Goal: Task Accomplishment & Management: Complete application form

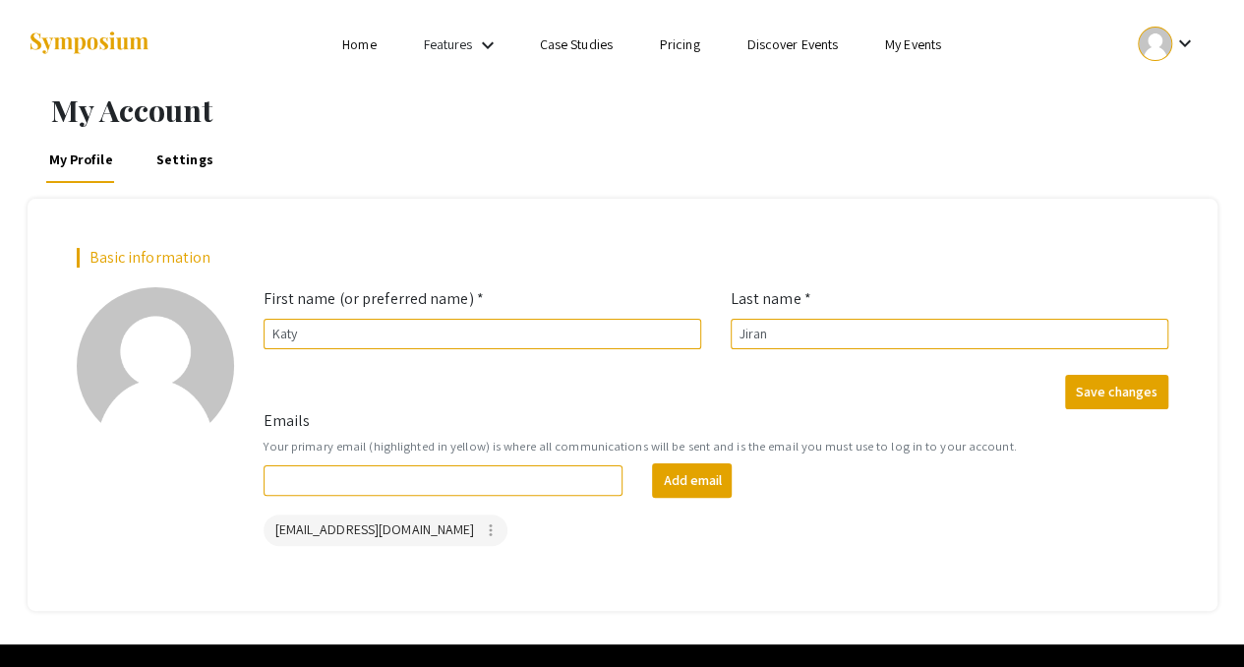
scroll to position [54, 0]
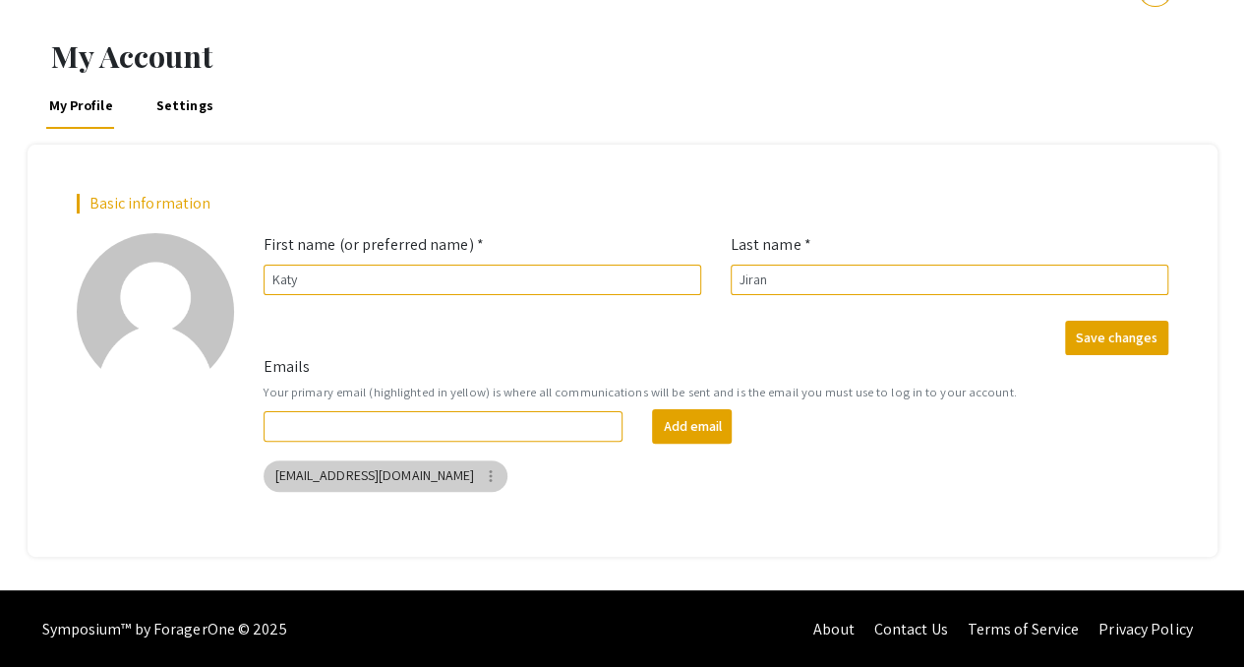
click at [348, 482] on mat-chip "[EMAIL_ADDRESS][DOMAIN_NAME] more_vert" at bounding box center [386, 475] width 245 height 31
click at [908, 483] on div "[EMAIL_ADDRESS][DOMAIN_NAME] more_vert" at bounding box center [716, 475] width 913 height 39
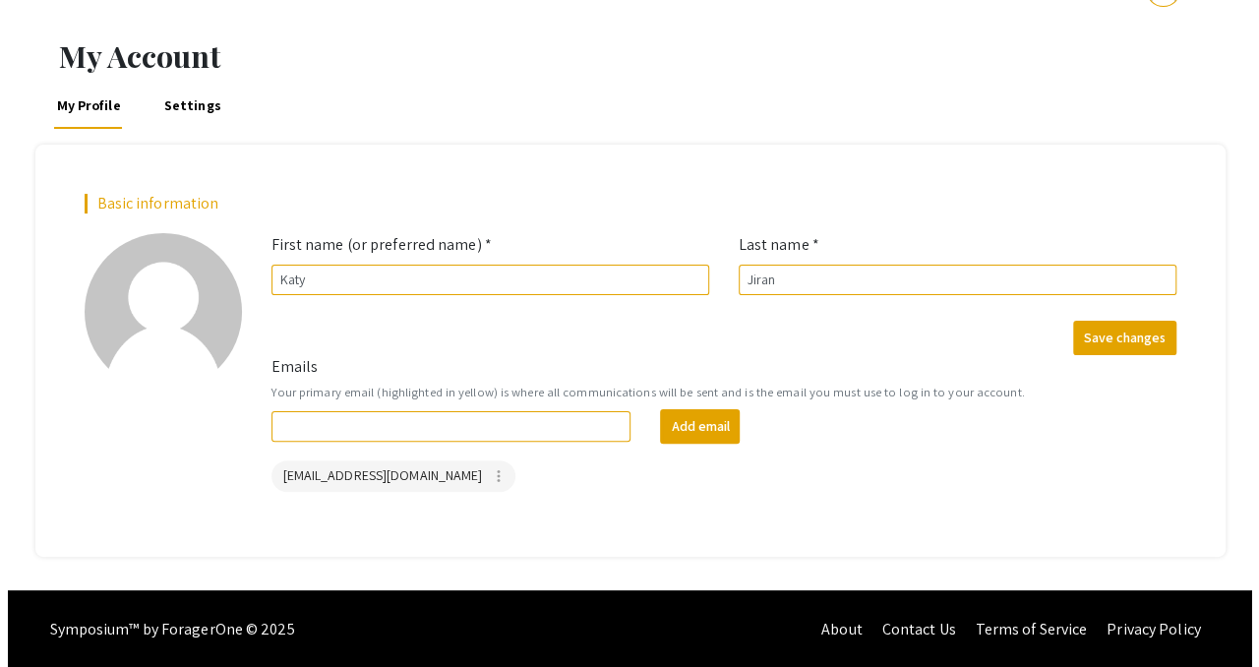
scroll to position [0, 0]
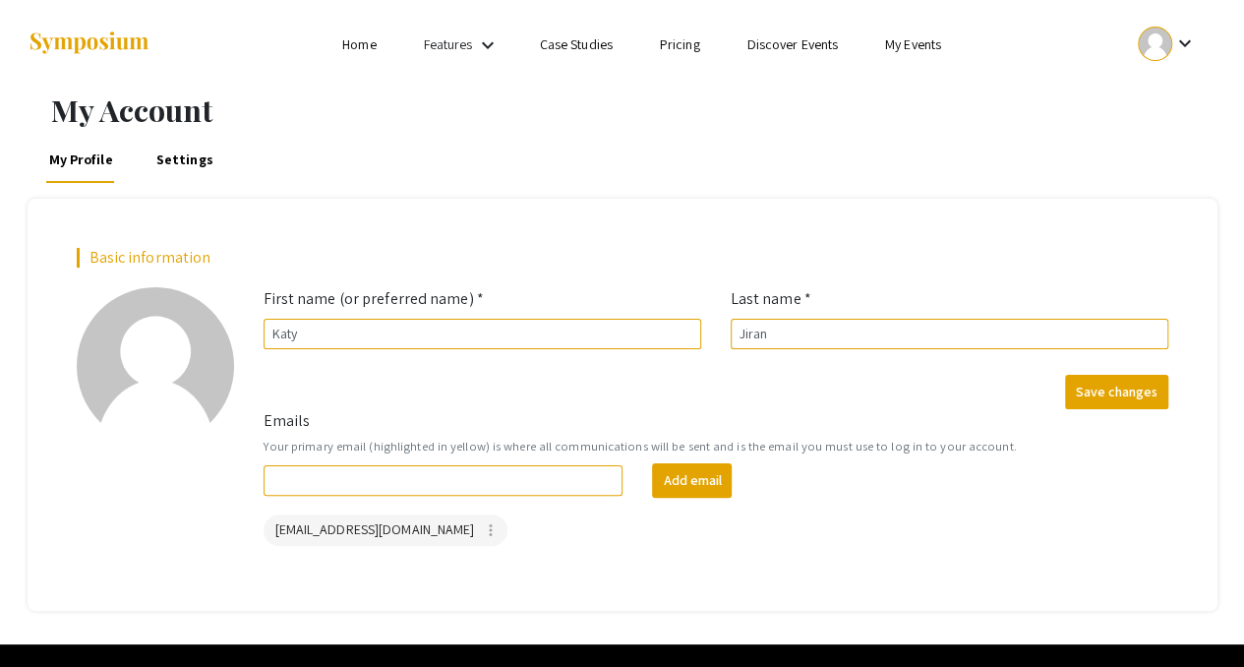
click at [1153, 45] on div at bounding box center [1155, 44] width 34 height 34
click at [1163, 149] on button "My Submissions" at bounding box center [1177, 144] width 121 height 47
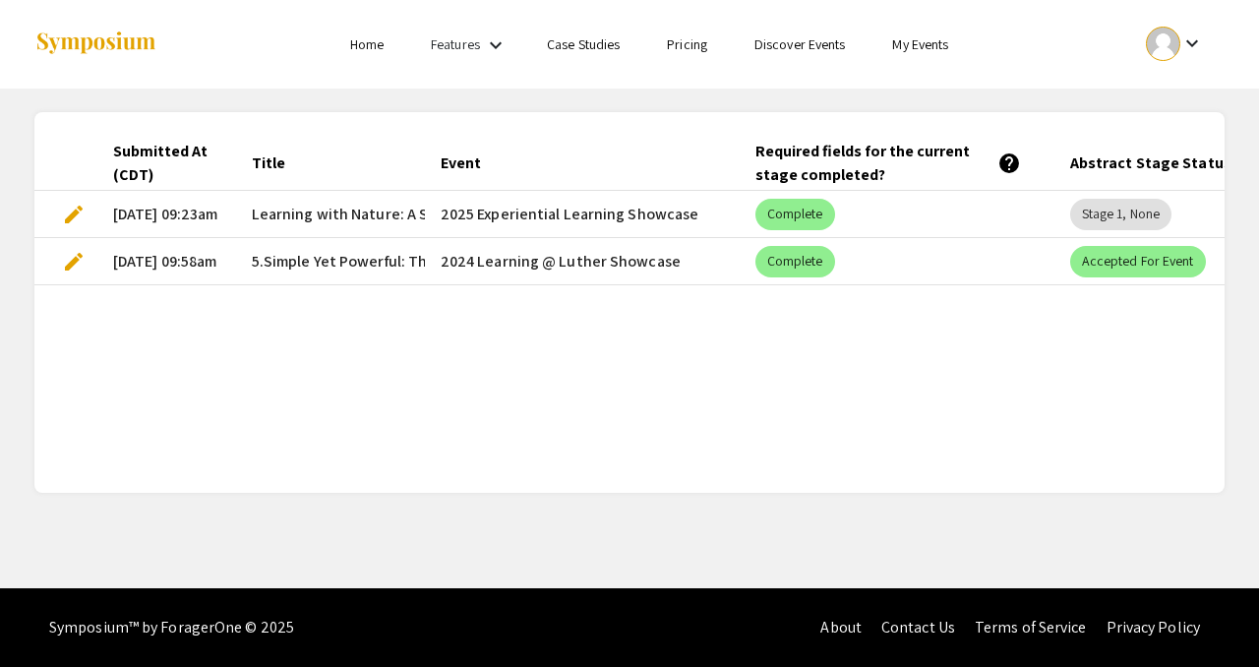
click at [73, 211] on span "edit" at bounding box center [74, 215] width 24 height 24
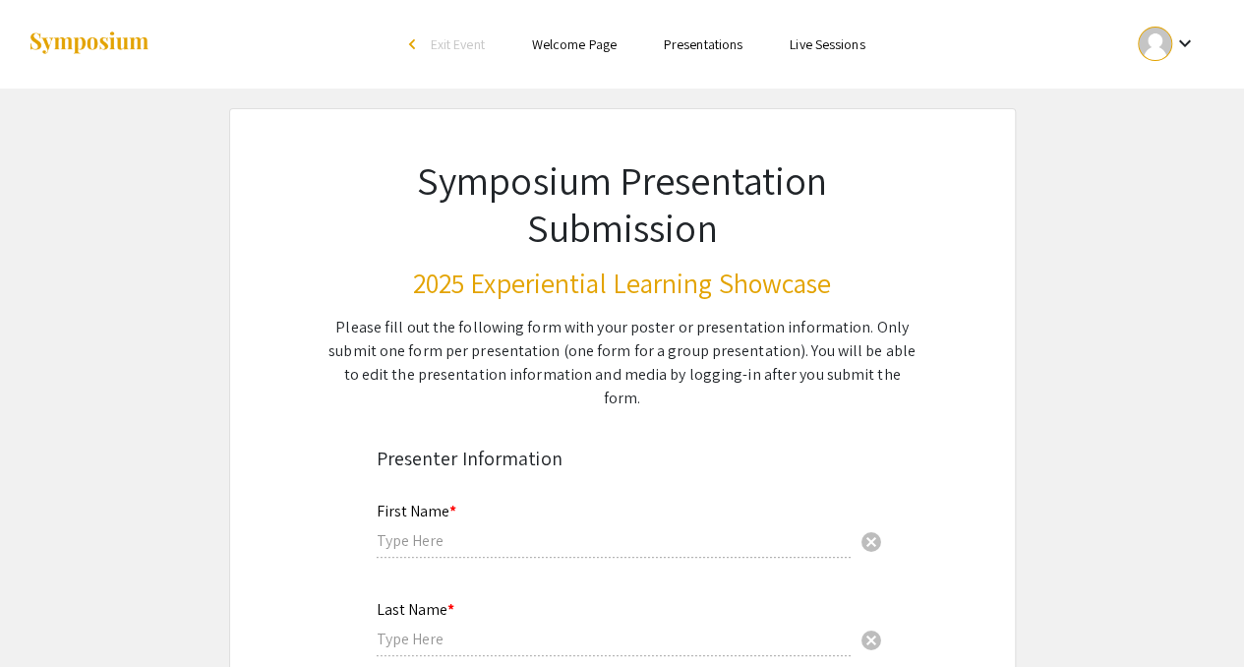
type input "Katy"
type input "Jiran"
type input "[EMAIL_ADDRESS][DOMAIN_NAME]"
radio input "true"
type input "Sustainability and Social Change (Environmental Studies)"
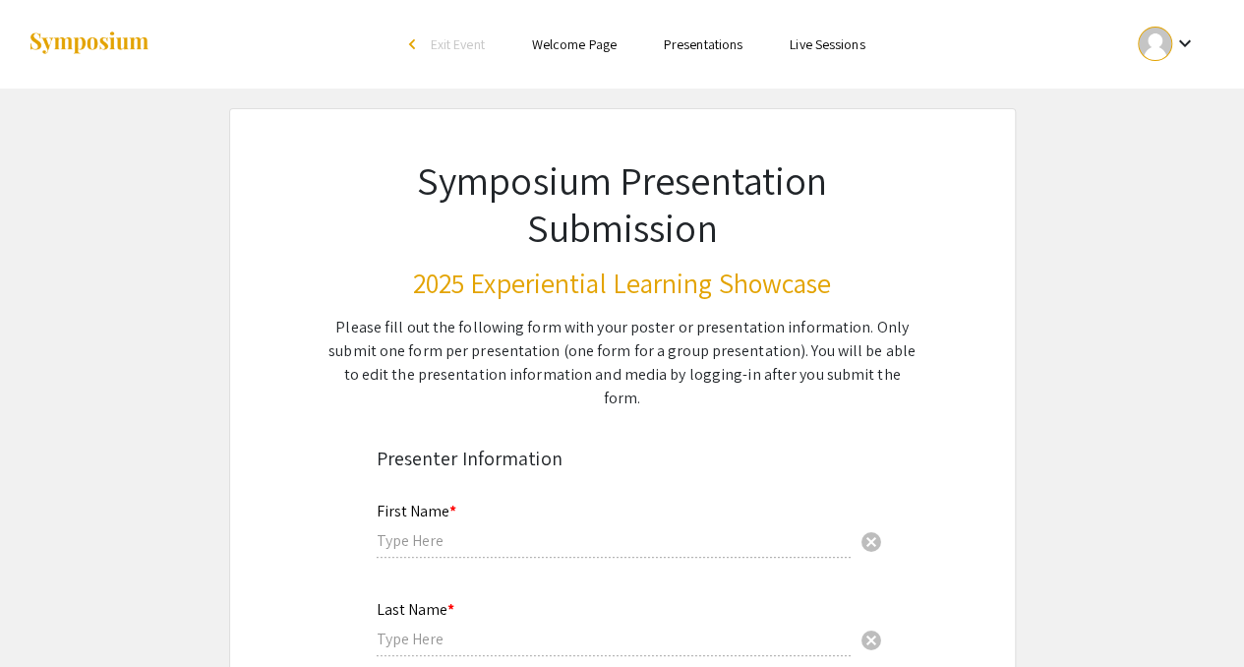
radio input "true"
type input "[PERSON_NAME] and [PERSON_NAME]"
radio input "true"
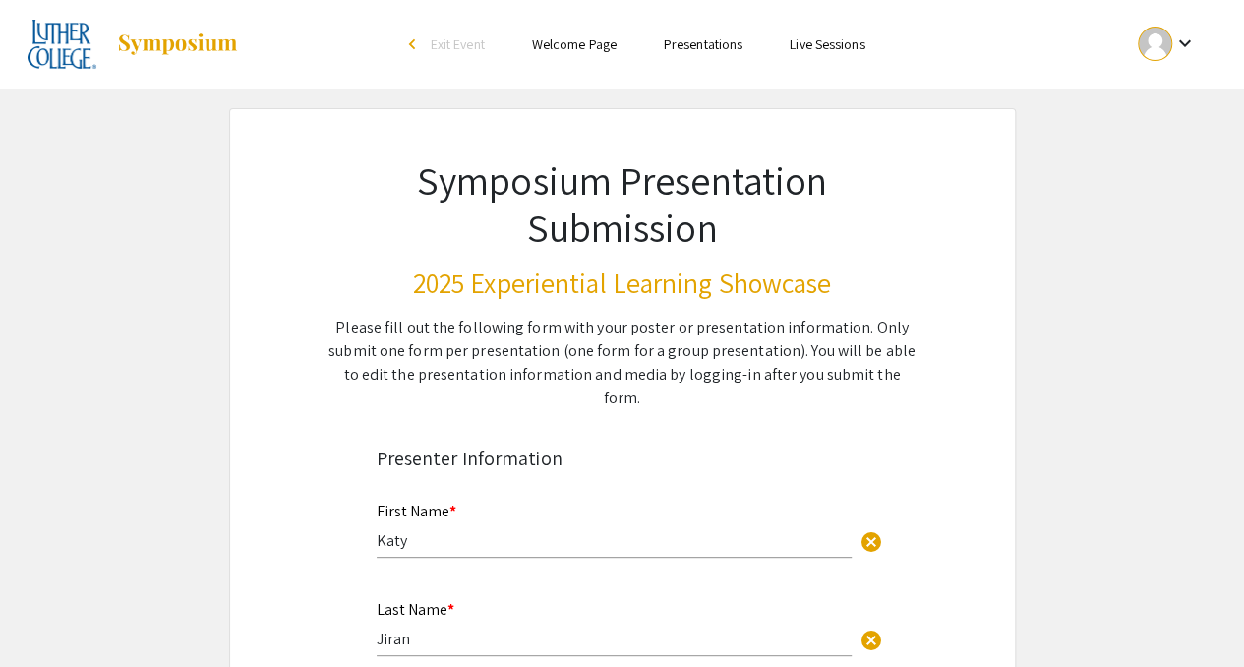
select select "custom"
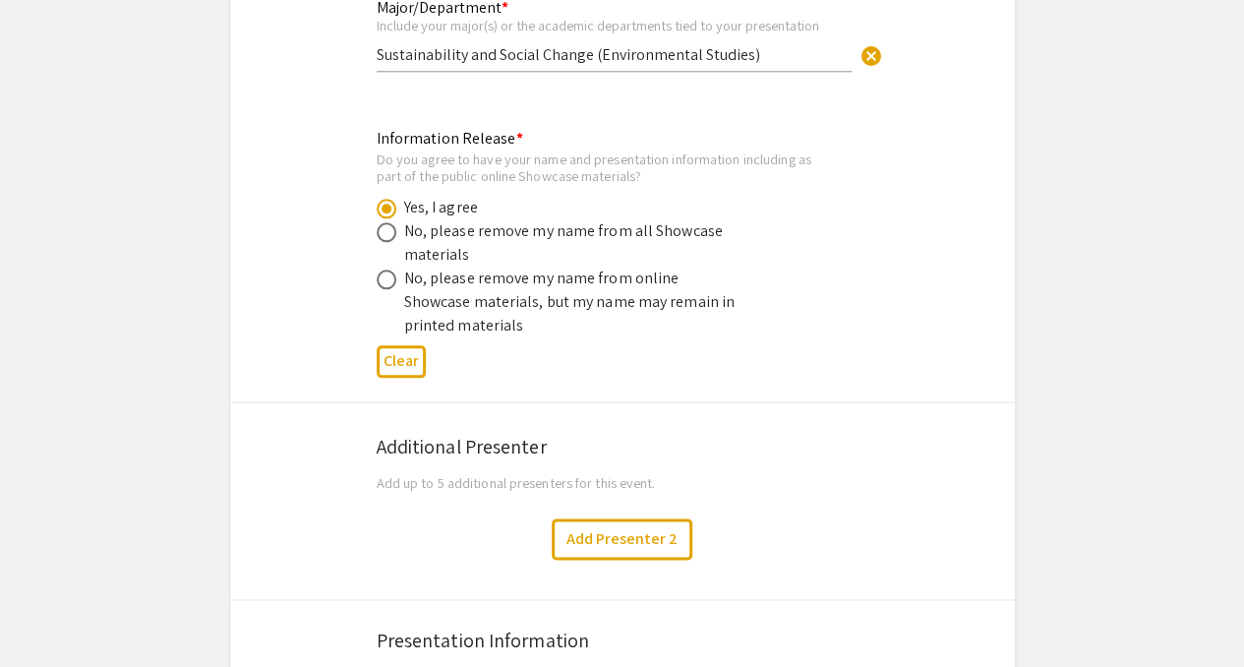
type input "0"
select select "custom"
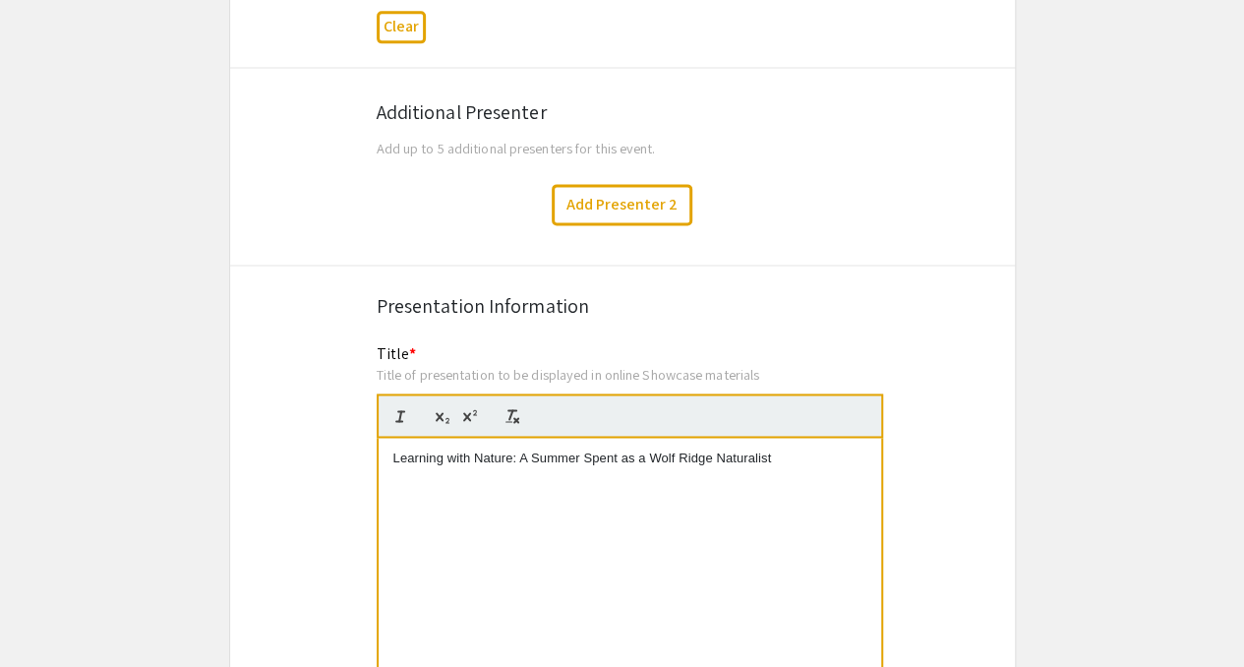
scroll to position [1343, 0]
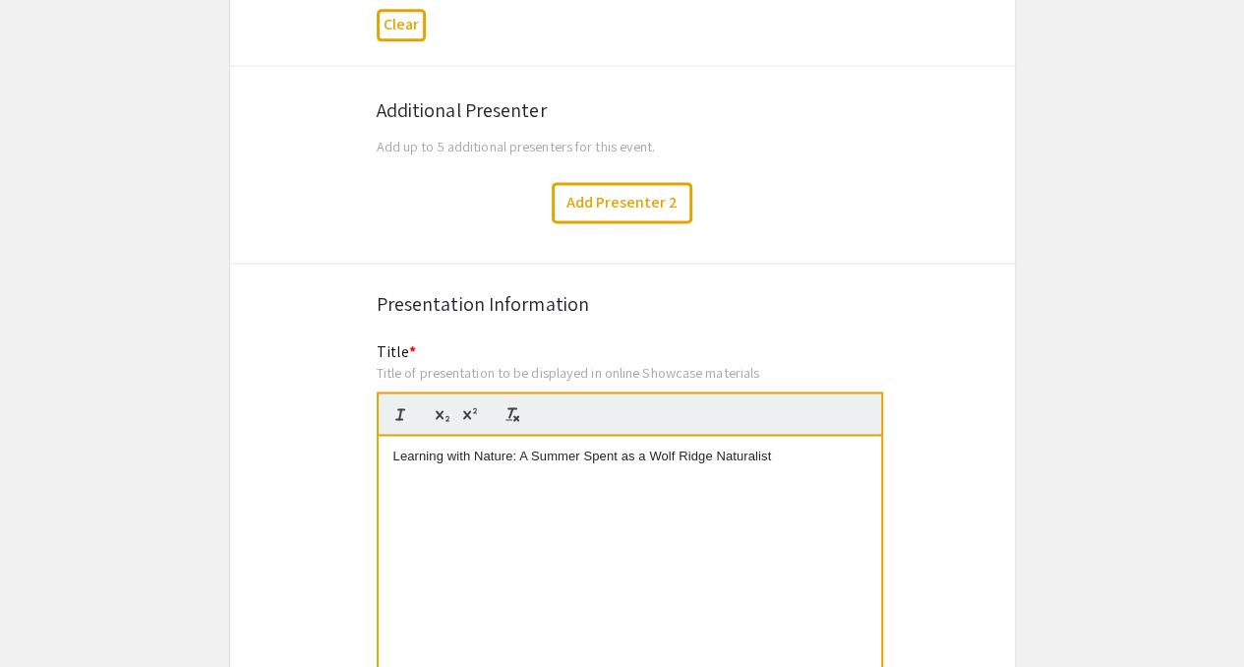
type input "1"
select select "auto"
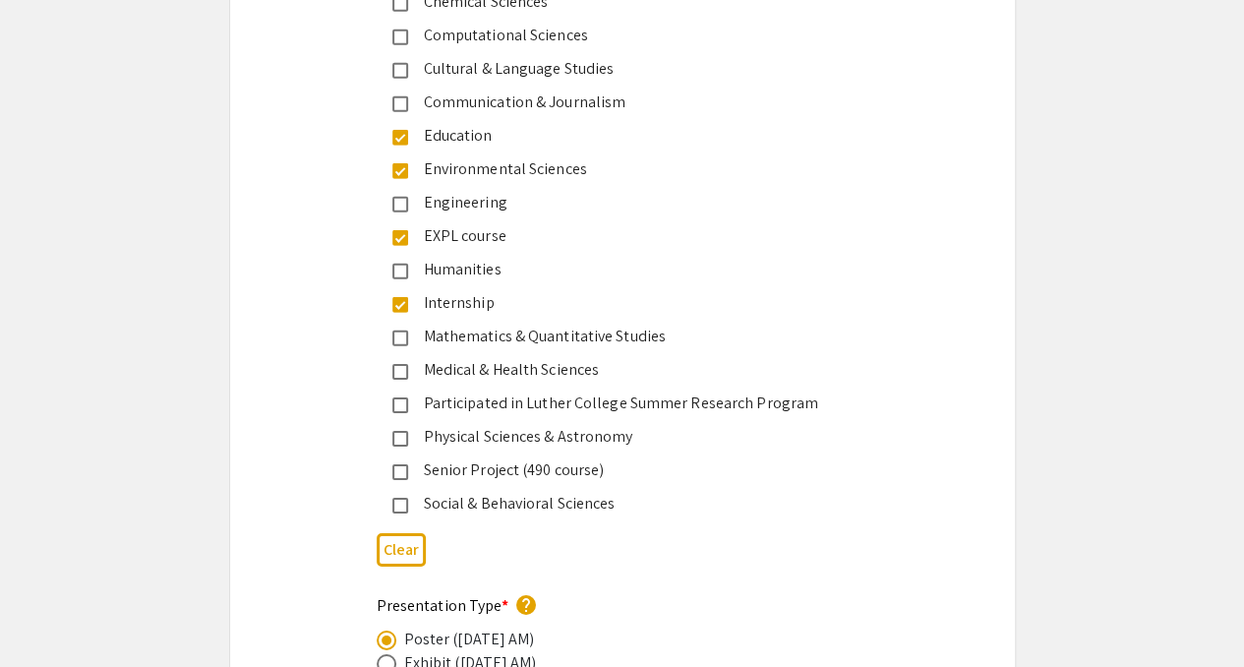
scroll to position [2901, 0]
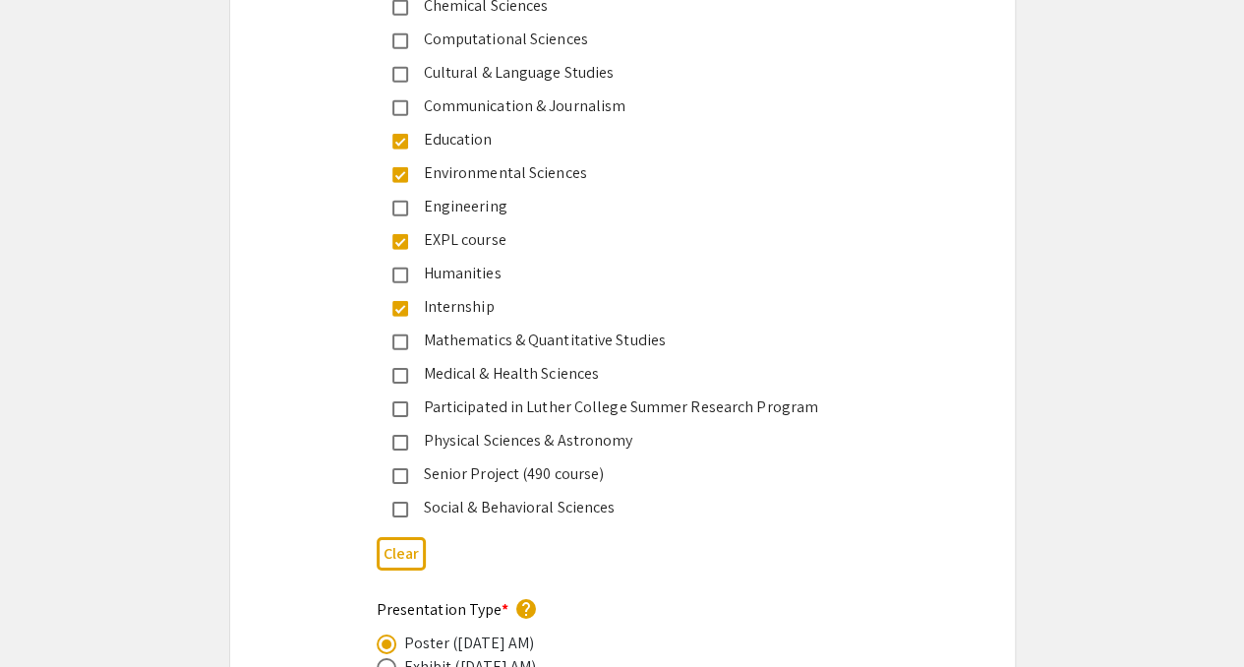
click at [397, 502] on mat-pseudo-checkbox at bounding box center [400, 510] width 16 height 16
click at [304, 485] on div "Symposium Presentation Submission 2025 Experiential Learning Showcase Please fi…" at bounding box center [622, 65] width 787 height 5716
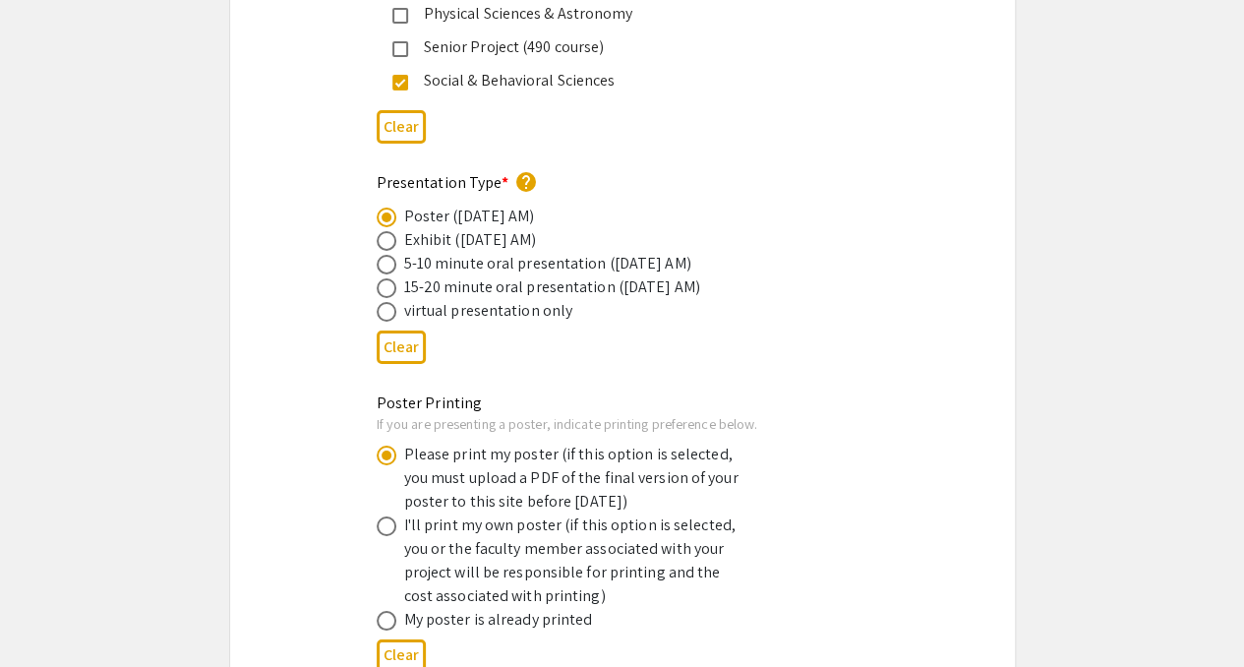
scroll to position [3329, 0]
click at [304, 485] on div "Poster Printing If you are presenting a poster, indicate printing preference be…" at bounding box center [622, 535] width 785 height 289
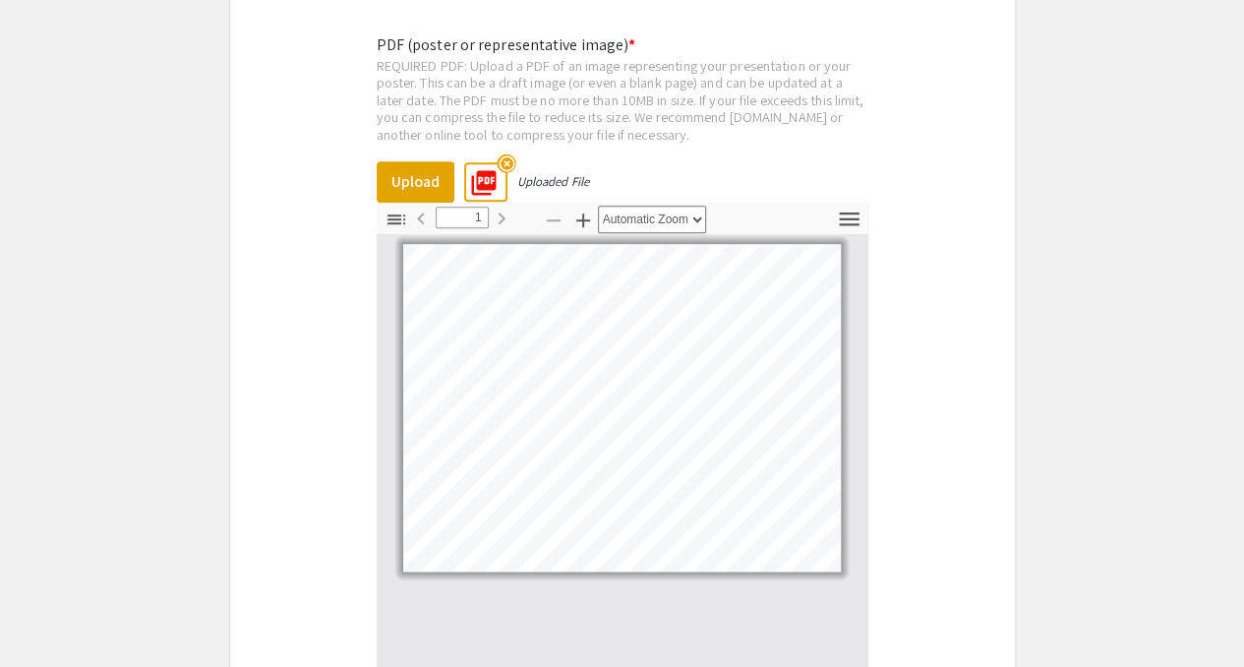
scroll to position [4629, 0]
click at [508, 152] on mat-icon "highlight_off" at bounding box center [506, 161] width 19 height 19
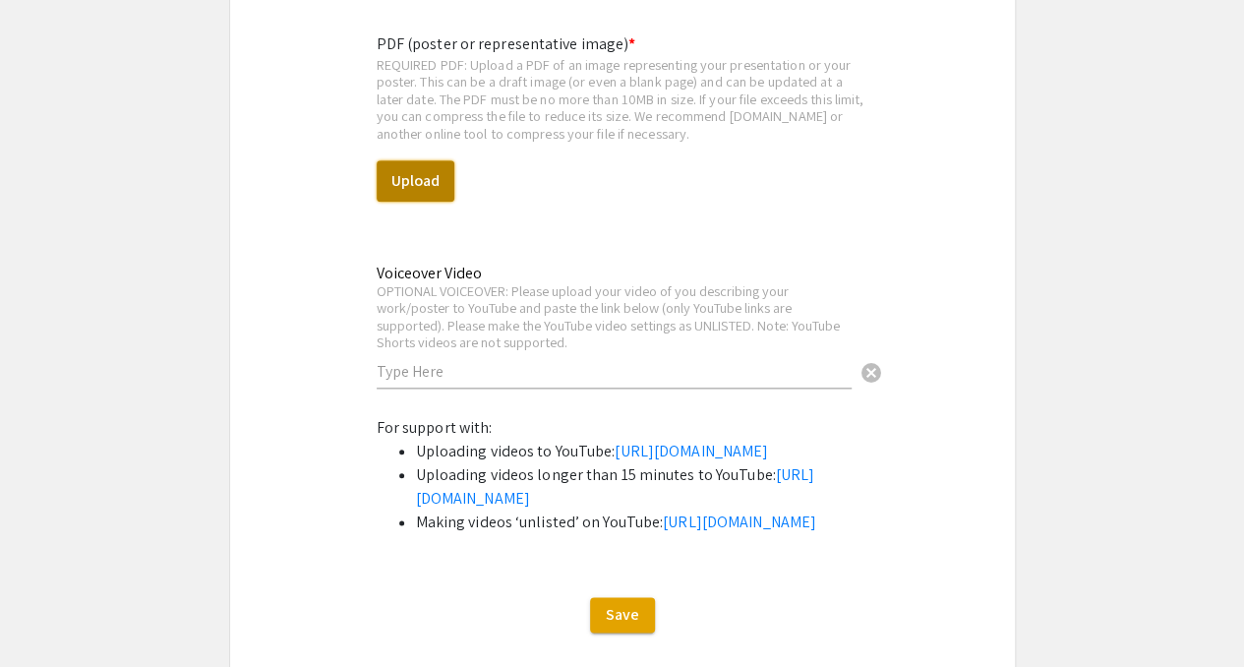
click at [397, 164] on button "Upload" at bounding box center [416, 180] width 78 height 41
click at [434, 160] on button "Upload" at bounding box center [416, 180] width 78 height 41
select select "custom"
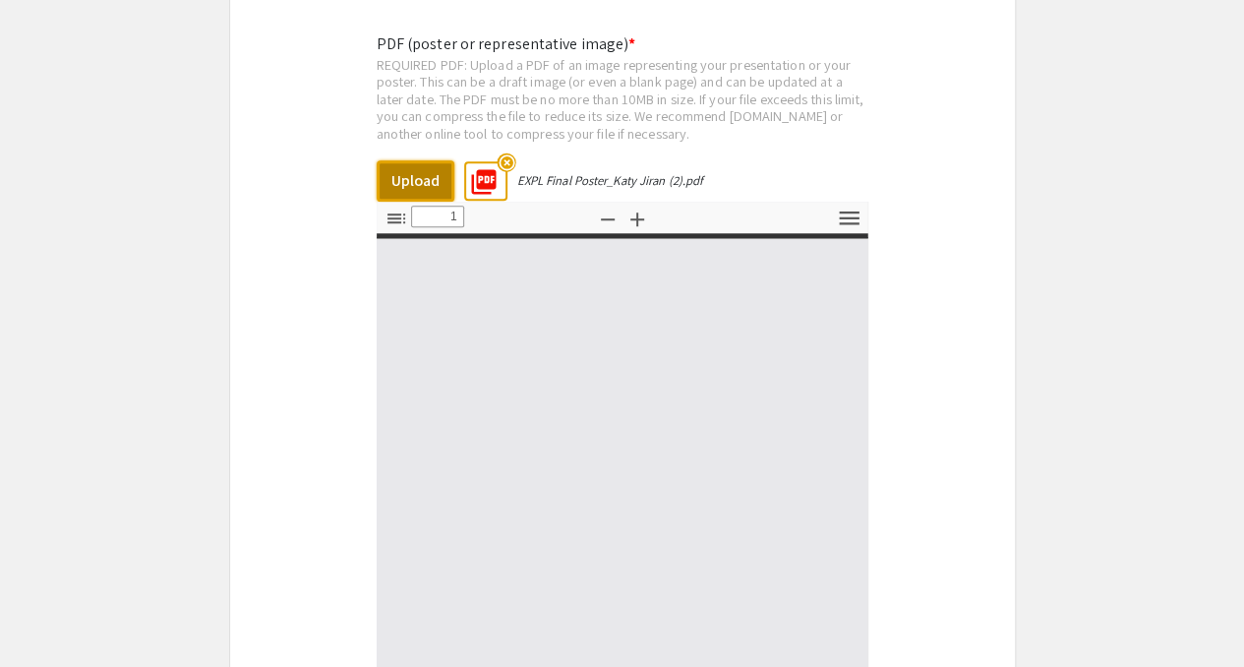
type input "0"
select select "custom"
type input "1"
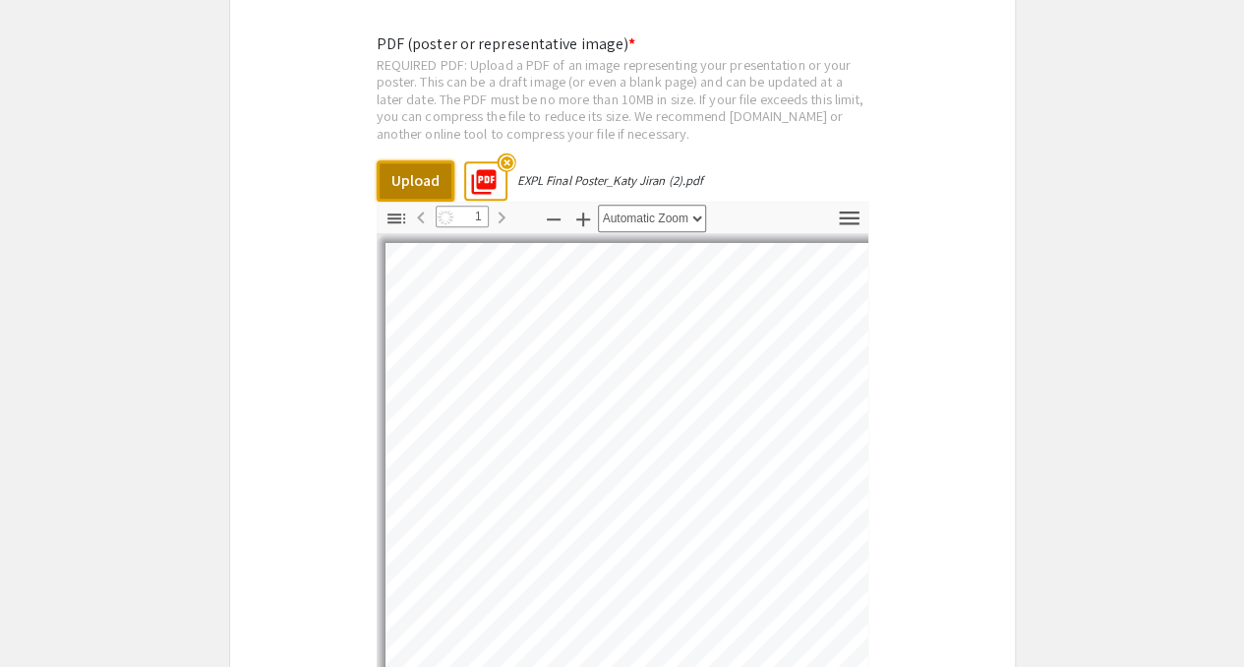
select select "auto"
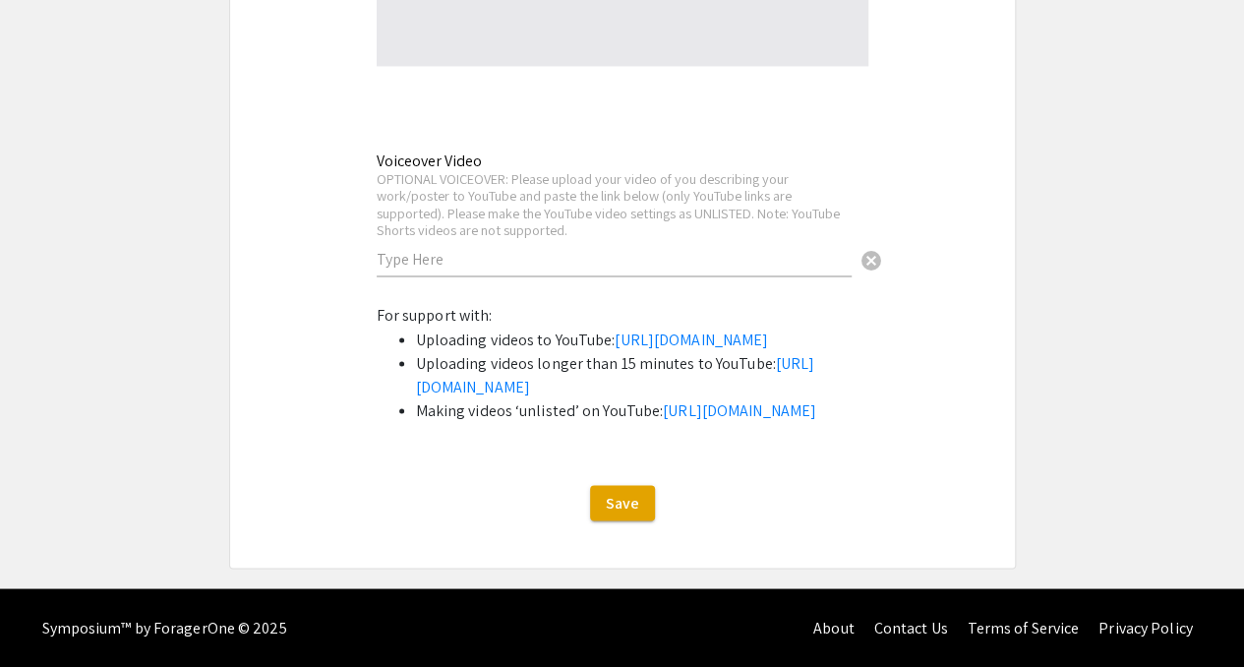
scroll to position [5346, 0]
click at [623, 509] on span "Save" at bounding box center [622, 502] width 33 height 21
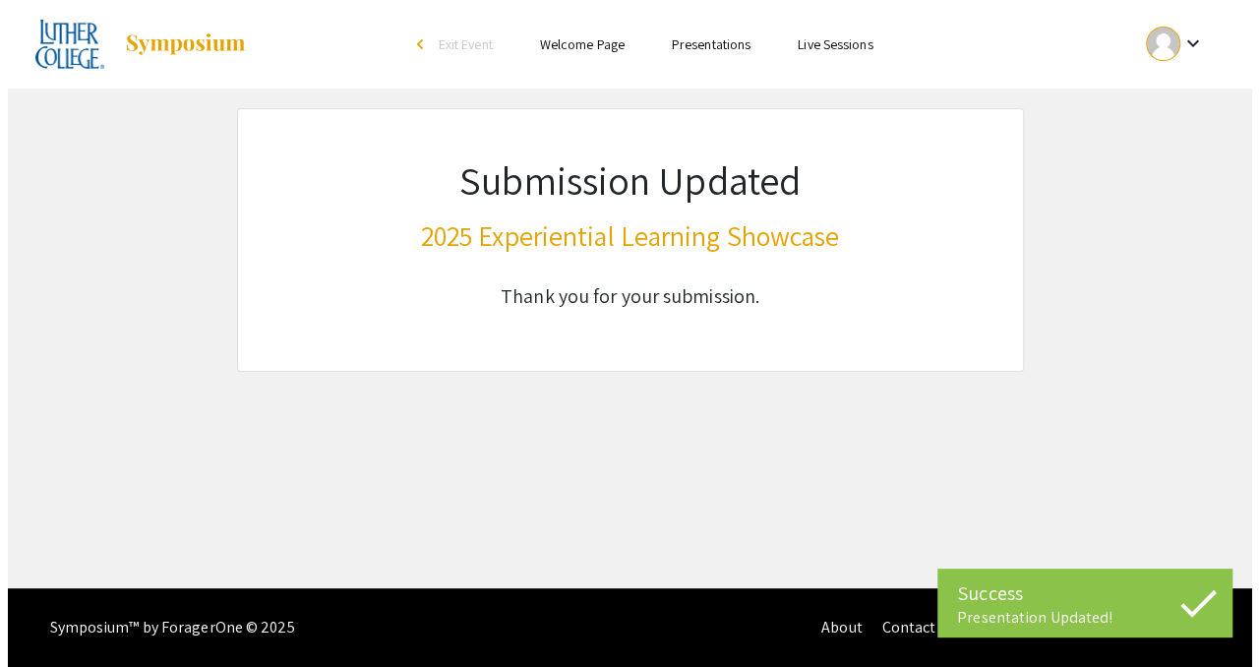
scroll to position [0, 0]
